Goal: Use online tool/utility: Utilize a website feature to perform a specific function

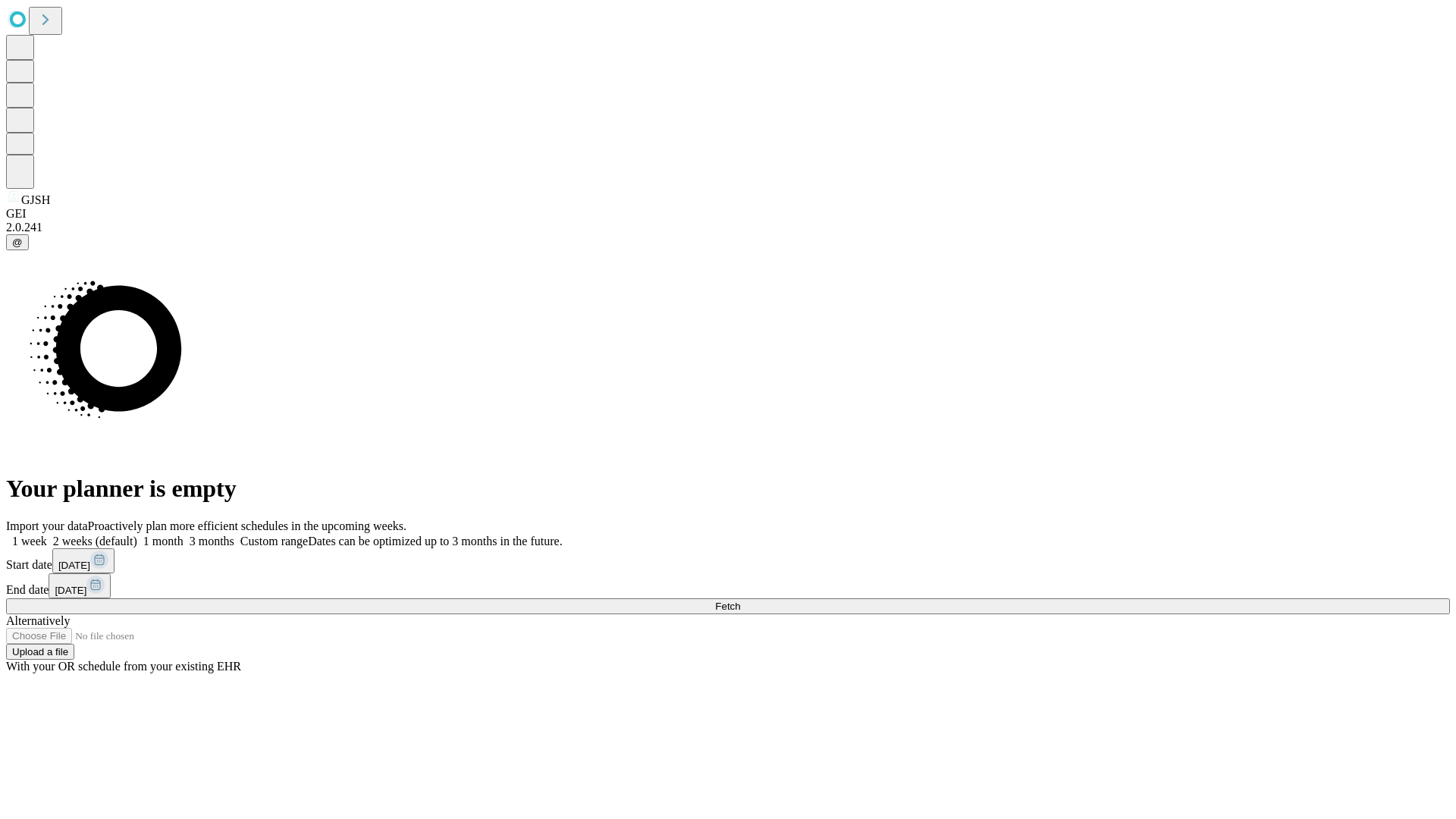
click at [740, 600] on span "Fetch" at bounding box center [728, 606] width 25 height 11
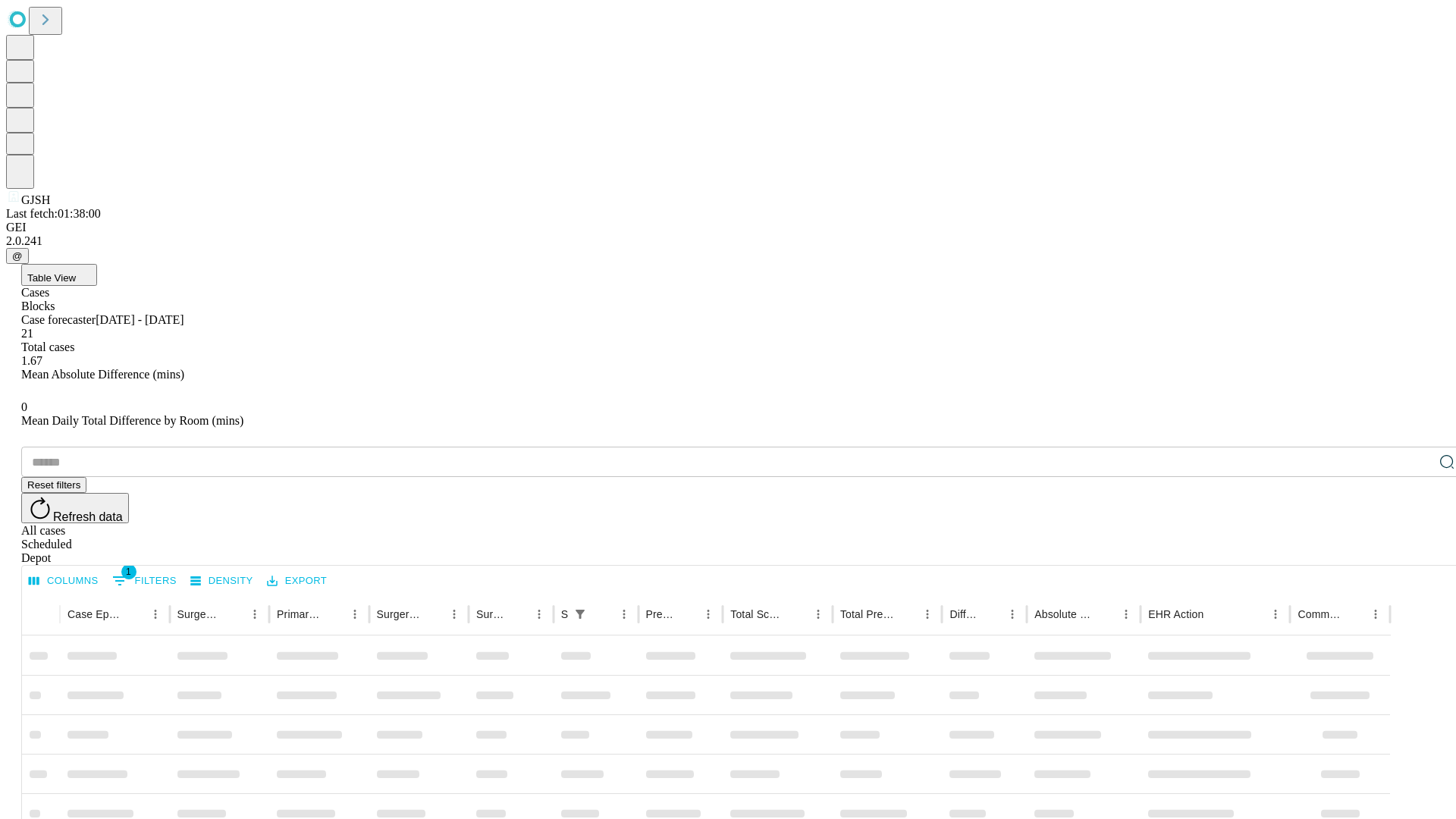
click at [76, 272] on span "Table View" at bounding box center [52, 278] width 49 height 11
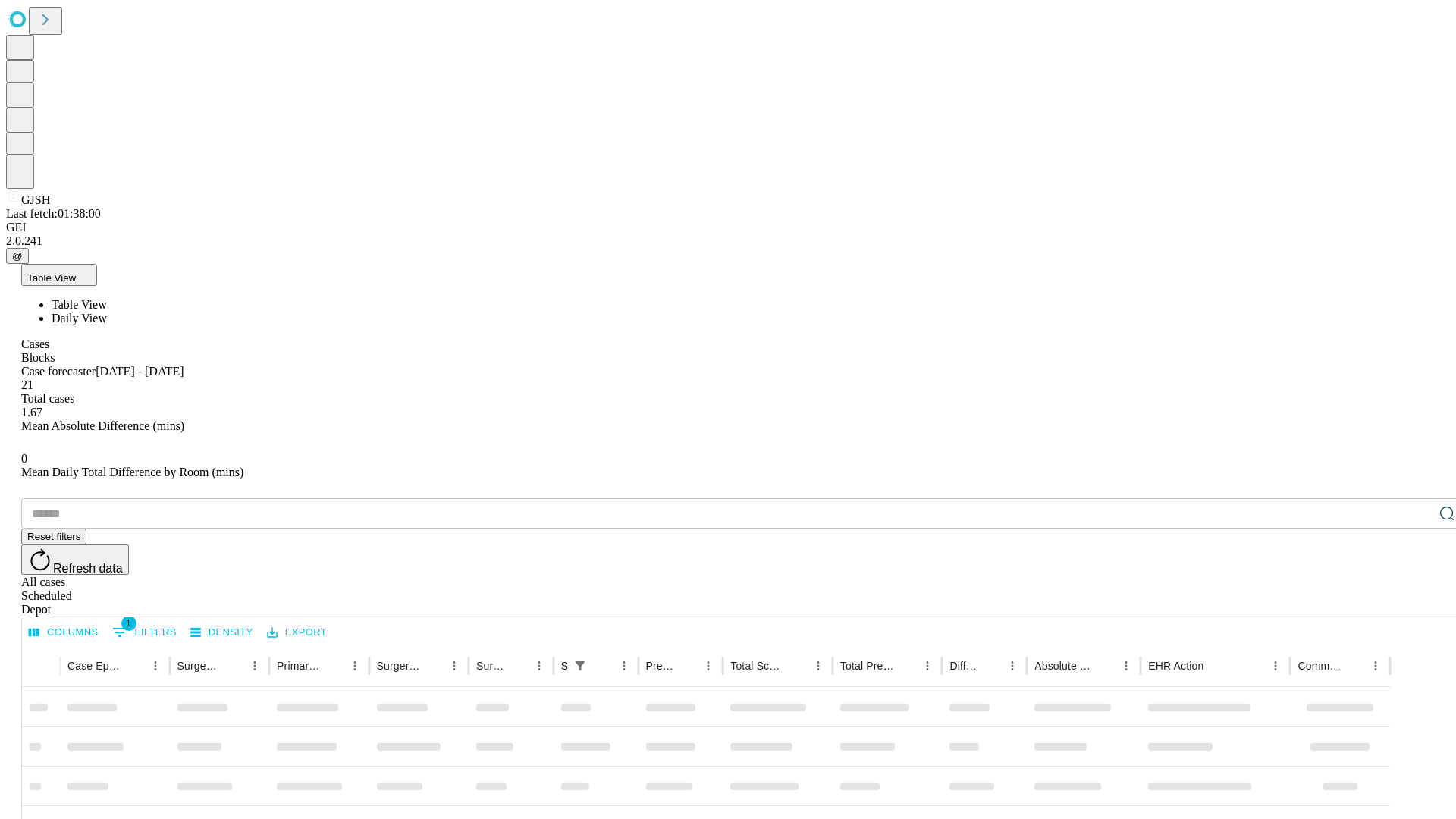
click at [107, 312] on span "Daily View" at bounding box center [79, 317] width 55 height 12
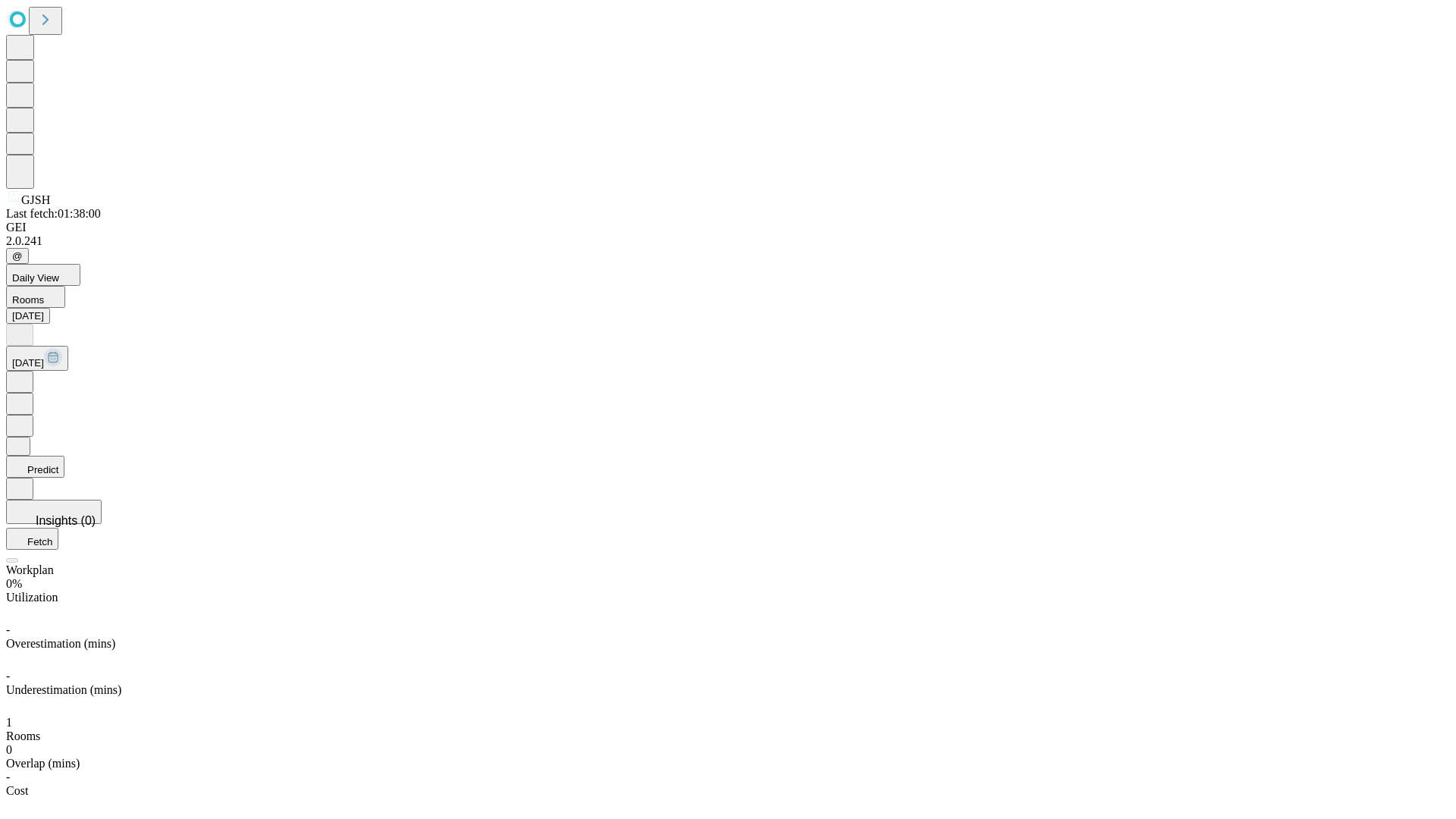
click at [64, 456] on button "Predict" at bounding box center [34, 466] width 58 height 22
